Goal: Transaction & Acquisition: Download file/media

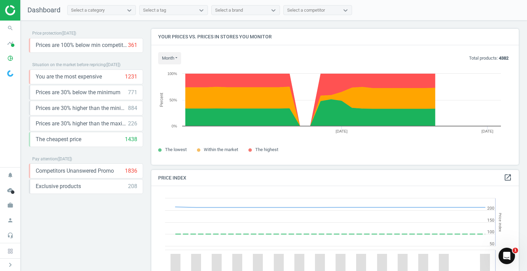
scroll to position [168, 372]
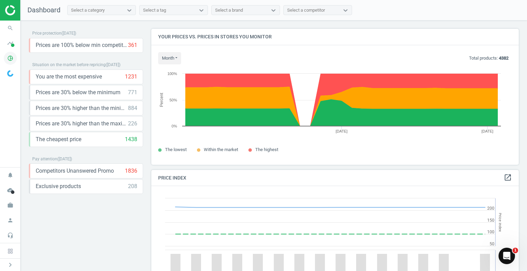
click at [12, 57] on icon "pie_chart_outlined" at bounding box center [10, 58] width 13 height 13
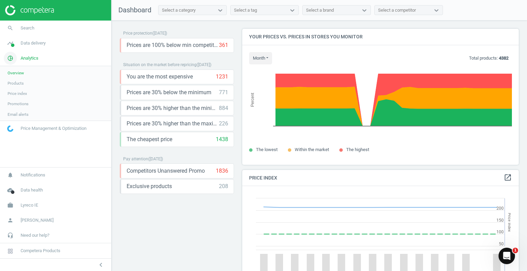
scroll to position [3, 3]
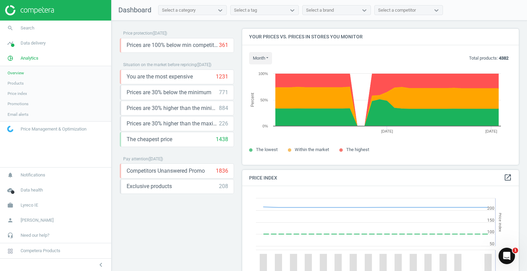
click at [20, 83] on span "Products" at bounding box center [16, 83] width 16 height 5
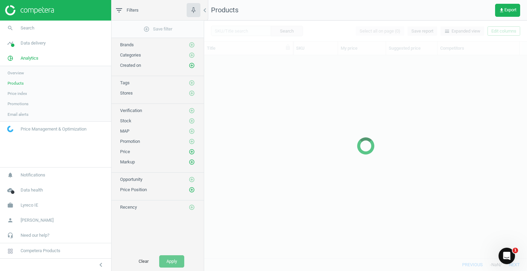
scroll to position [193, 318]
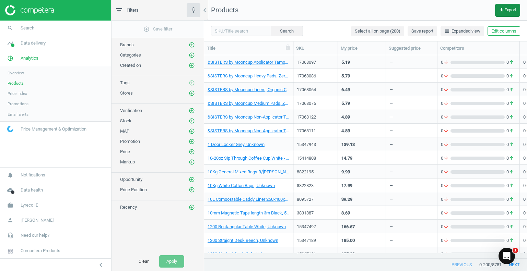
click at [509, 10] on span "get_app Export" at bounding box center [507, 10] width 17 height 5
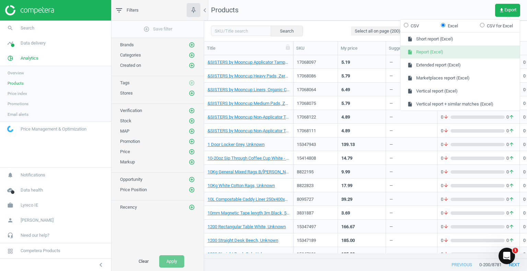
click at [426, 54] on button "insert_drive_file Report (Excel)" at bounding box center [459, 52] width 119 height 13
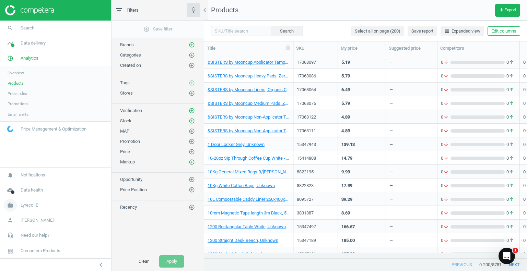
click at [31, 205] on span "Lyreco IE" at bounding box center [29, 205] width 17 height 6
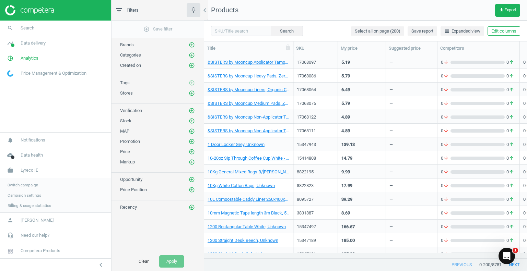
click at [25, 184] on span "Switch campaign" at bounding box center [23, 184] width 31 height 5
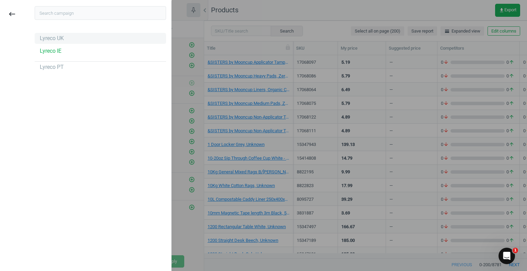
click at [55, 38] on div "Lyreco UK" at bounding box center [52, 39] width 24 height 8
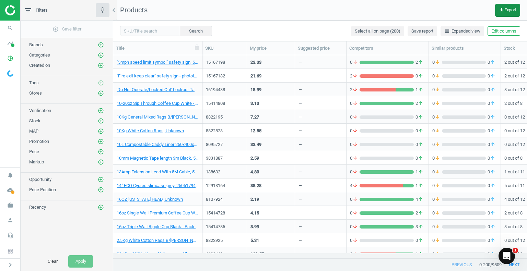
click at [503, 8] on span "get_app Export" at bounding box center [507, 10] width 17 height 5
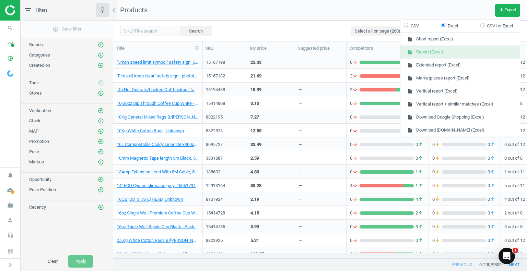
click at [434, 53] on button "insert_drive_file Report (Excel)" at bounding box center [459, 52] width 119 height 13
